Goal: Find specific page/section: Find specific page/section

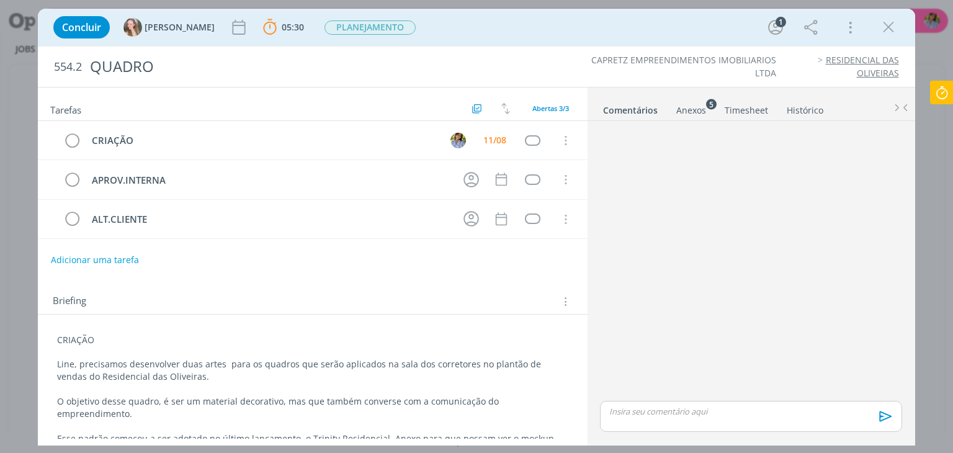
click at [945, 96] on icon at bounding box center [942, 93] width 22 height 24
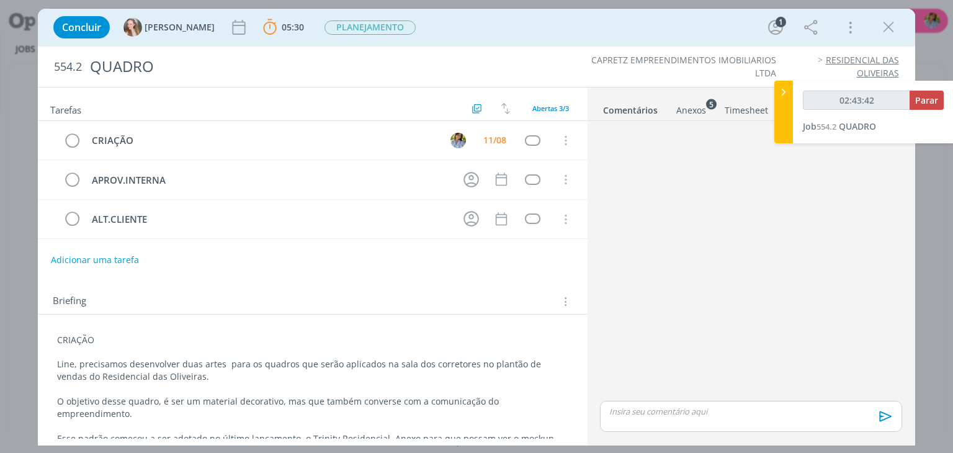
type input "02:43:43"
click at [928, 101] on span "Parar" at bounding box center [926, 100] width 23 height 12
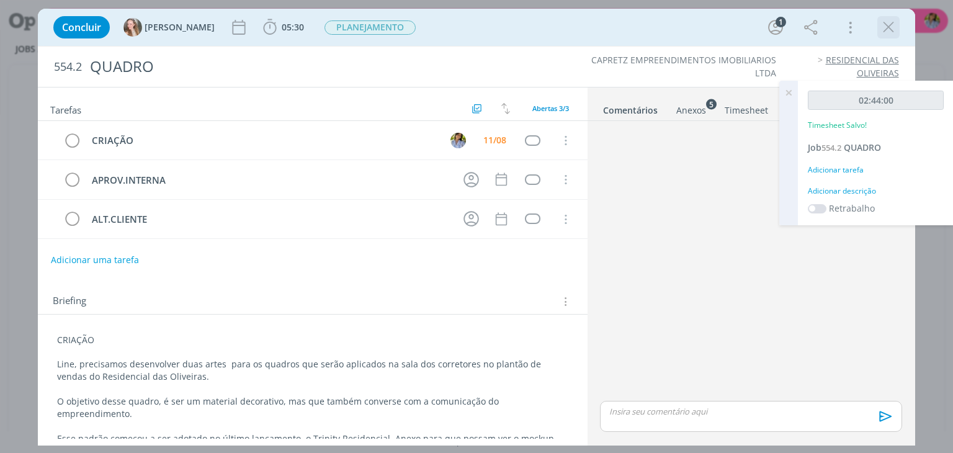
click at [890, 33] on icon "dialog" at bounding box center [888, 27] width 19 height 19
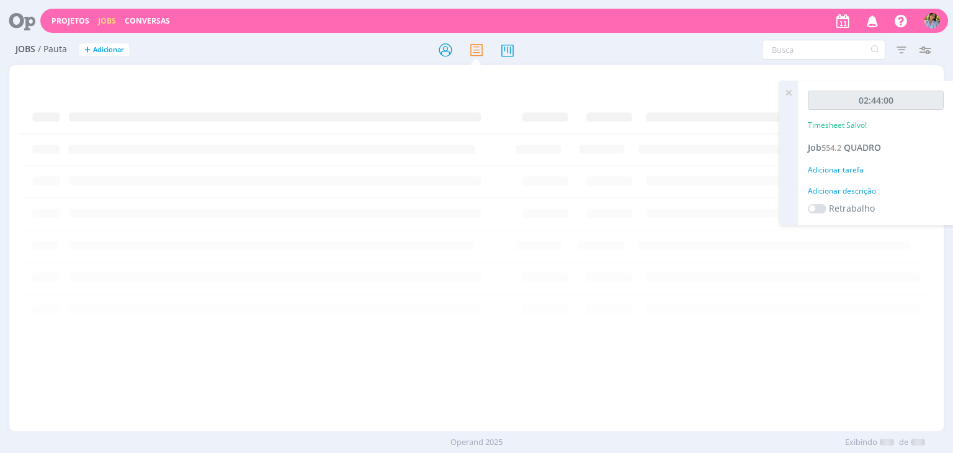
click at [787, 92] on icon at bounding box center [788, 93] width 22 height 24
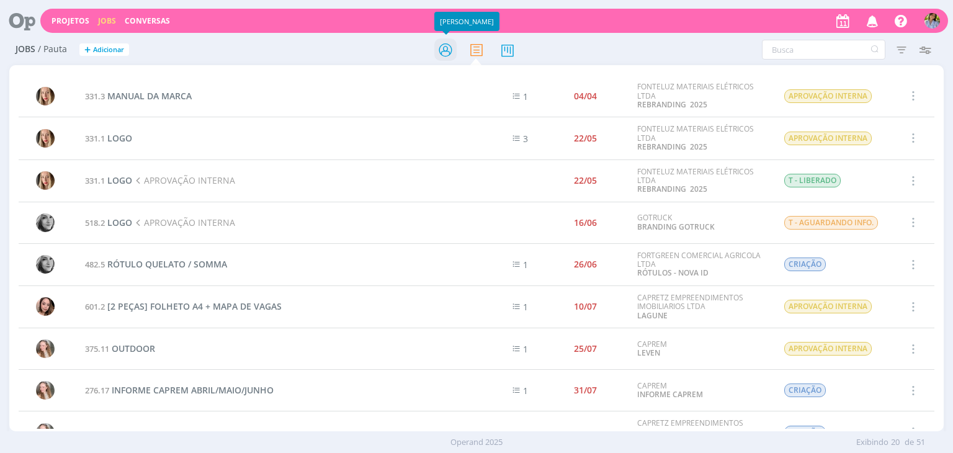
click at [445, 50] on icon at bounding box center [445, 50] width 22 height 24
